Goal: Information Seeking & Learning: Check status

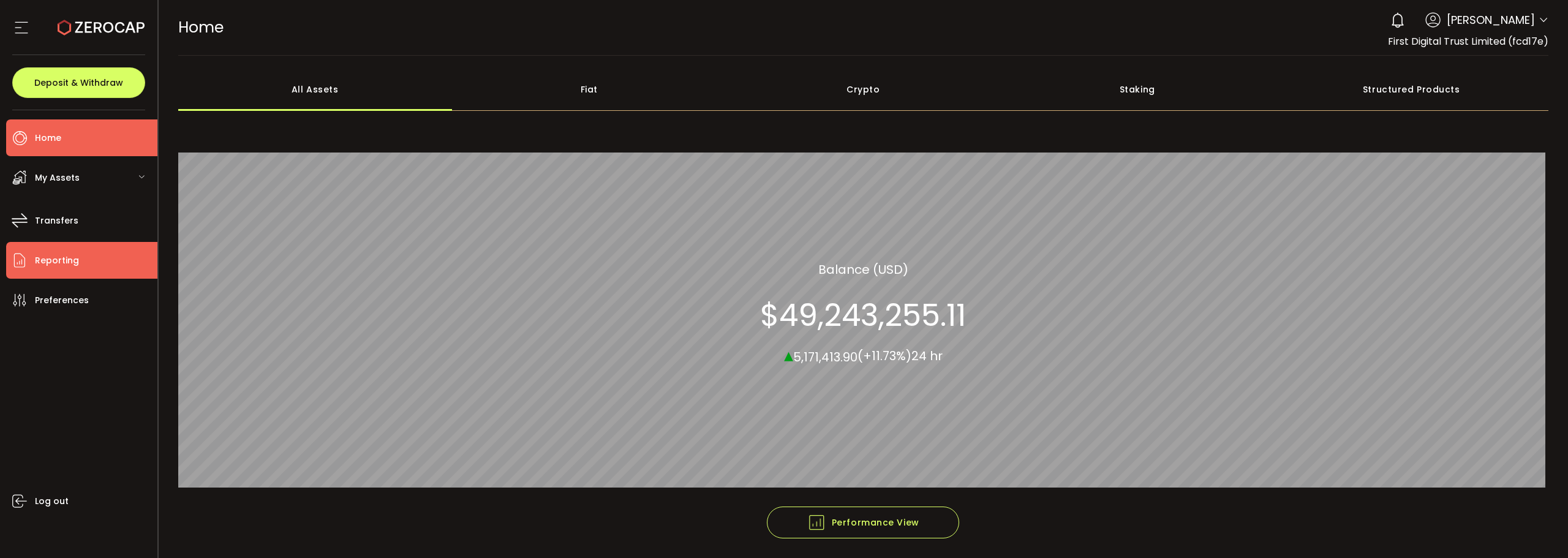
click at [104, 249] on li "Reporting" at bounding box center [82, 260] width 152 height 37
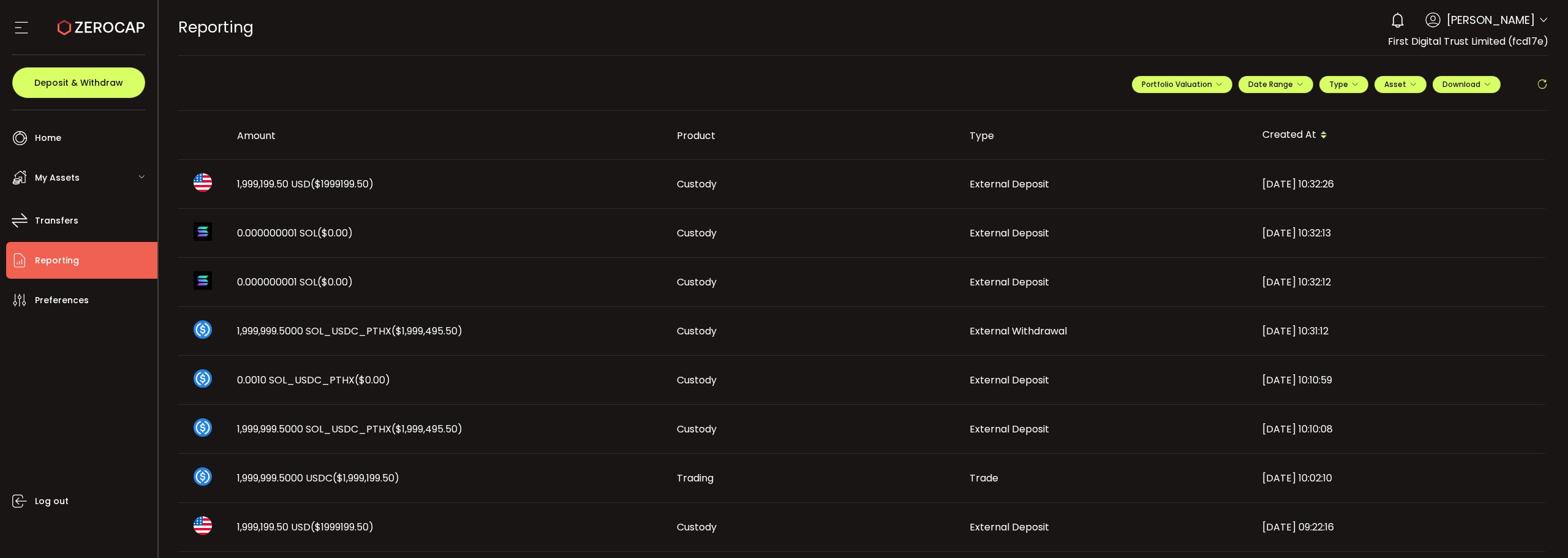
click at [306, 182] on span "1,999,199.50 USD ($1999199.50)" at bounding box center [305, 184] width 137 height 14
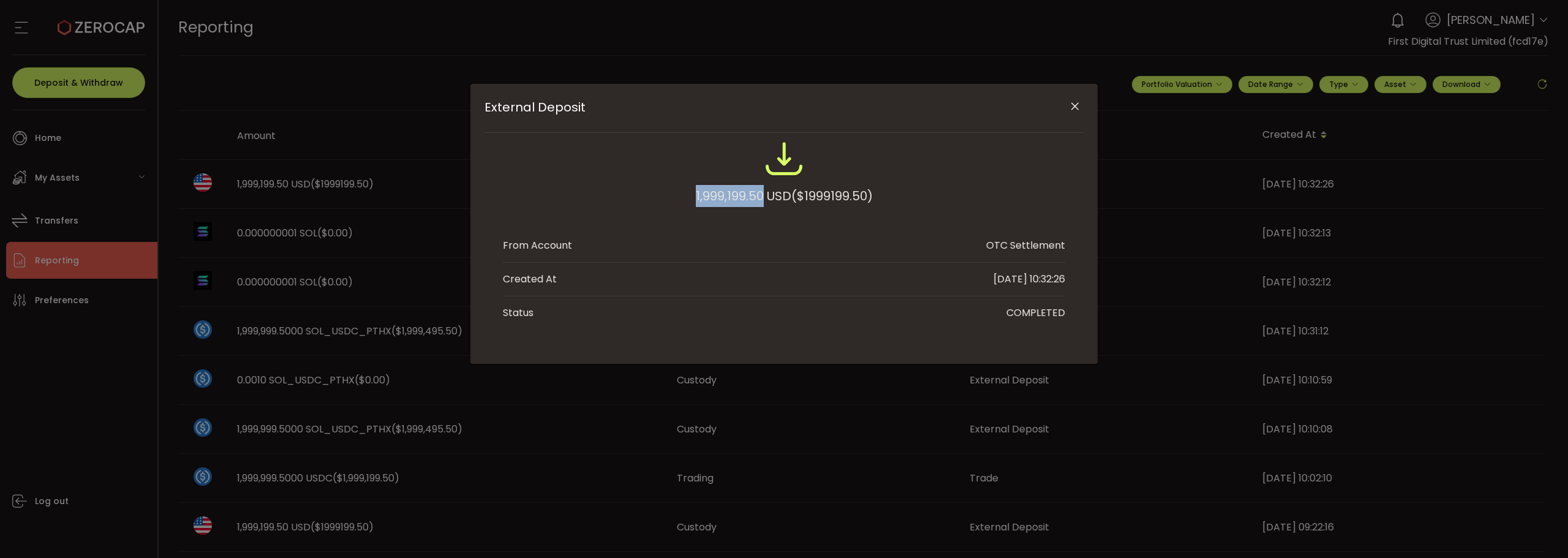
drag, startPoint x: 689, startPoint y: 199, endPoint x: 761, endPoint y: 193, distance: 72.2
click at [761, 193] on div "1,999,199.50 USD ($1999199.50)" at bounding box center [784, 179] width 562 height 80
copy div "1,999,199.50"
click at [1077, 108] on icon "Close" at bounding box center [1075, 106] width 12 height 12
